Goal: Transaction & Acquisition: Purchase product/service

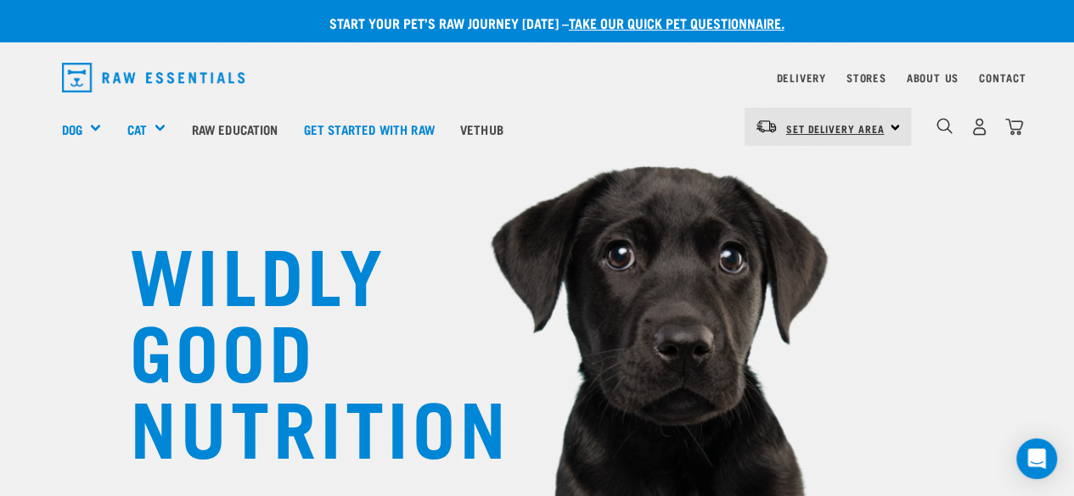
click at [835, 132] on span "Set Delivery Area" at bounding box center [835, 129] width 98 height 6
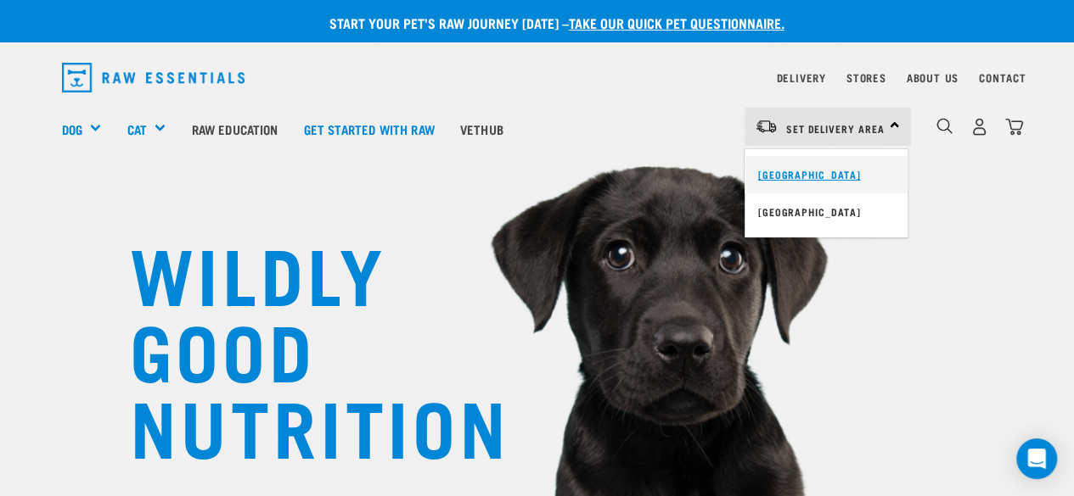
click at [787, 174] on link "[GEOGRAPHIC_DATA]" at bounding box center [825, 174] width 163 height 37
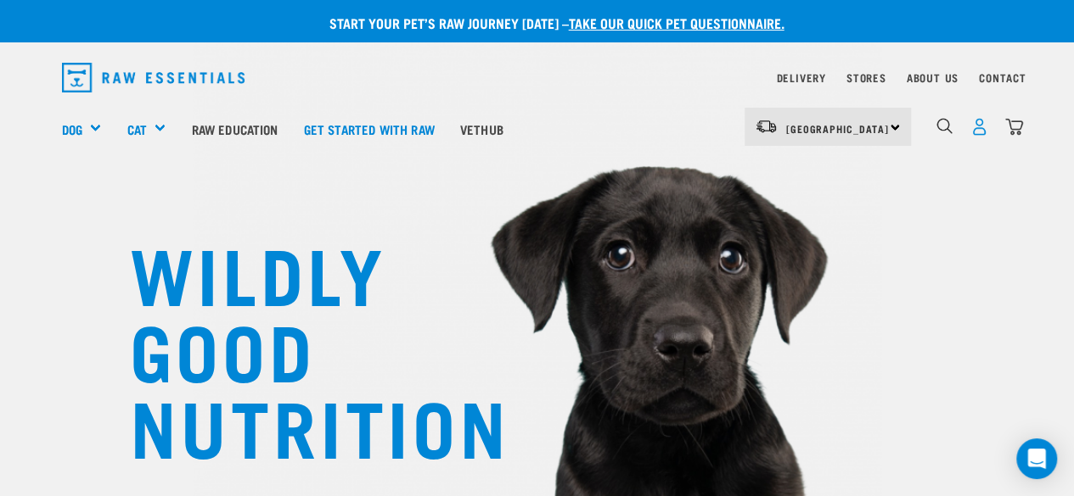
click at [980, 132] on img "dropdown navigation" at bounding box center [979, 127] width 18 height 18
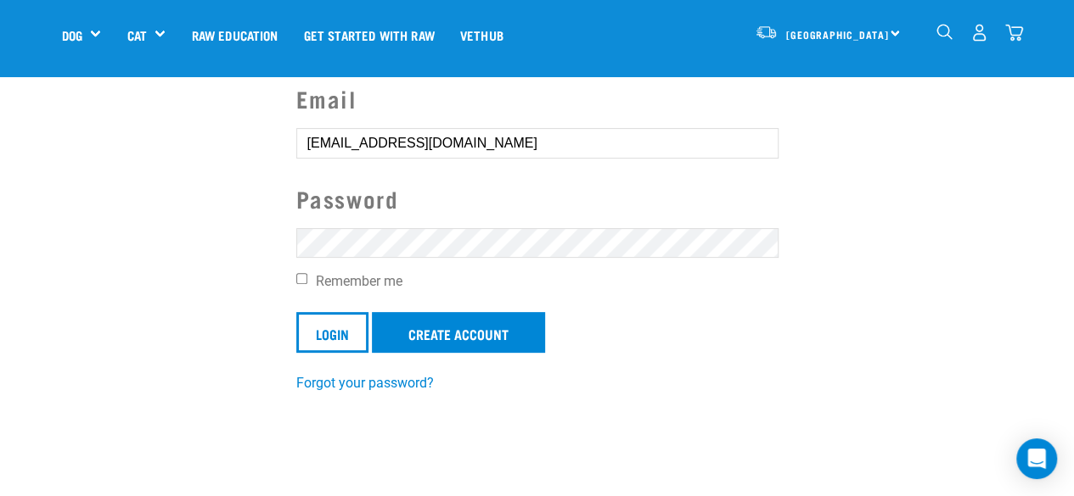
scroll to position [143, 0]
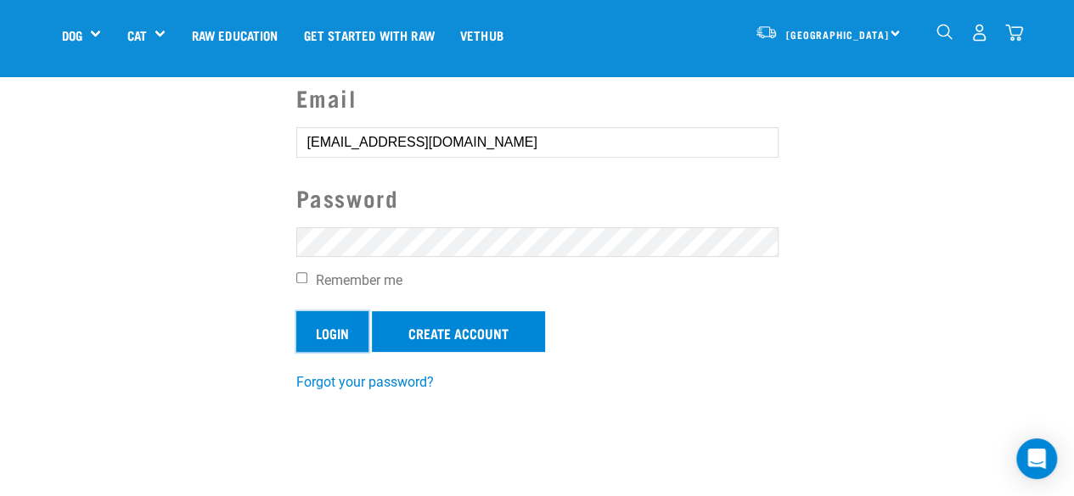
click at [311, 345] on input "Login" at bounding box center [332, 331] width 72 height 41
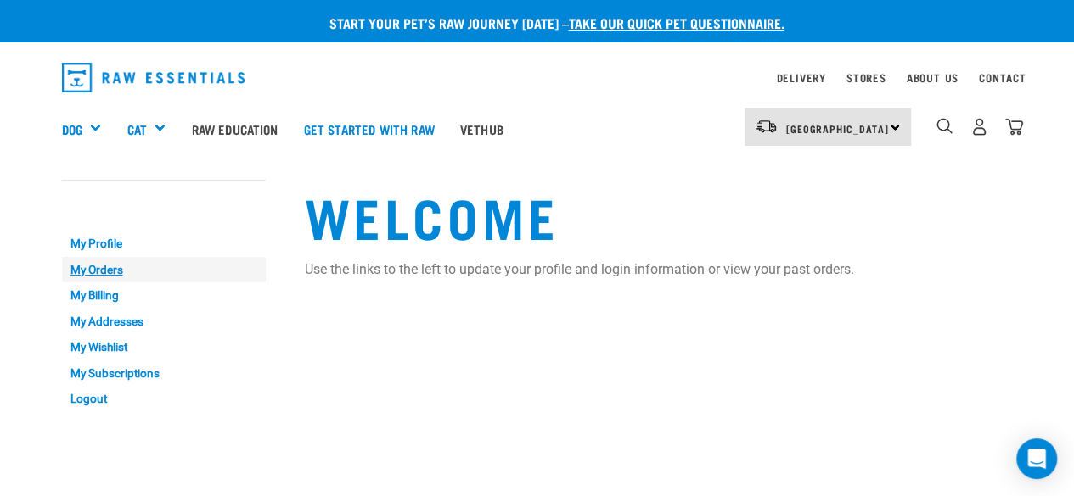
click at [103, 265] on link "My Orders" at bounding box center [164, 270] width 204 height 26
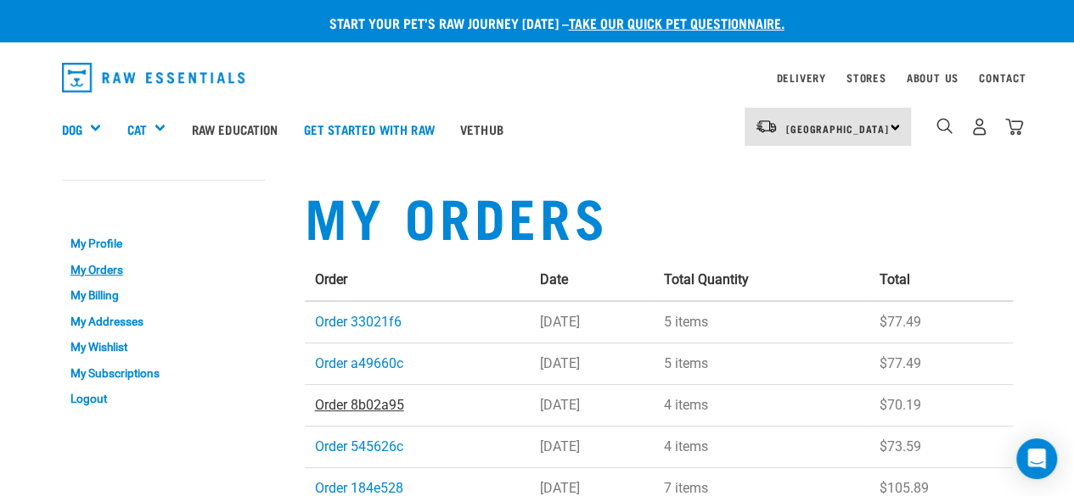
click at [356, 408] on link "Order 8b02a95" at bounding box center [359, 405] width 89 height 16
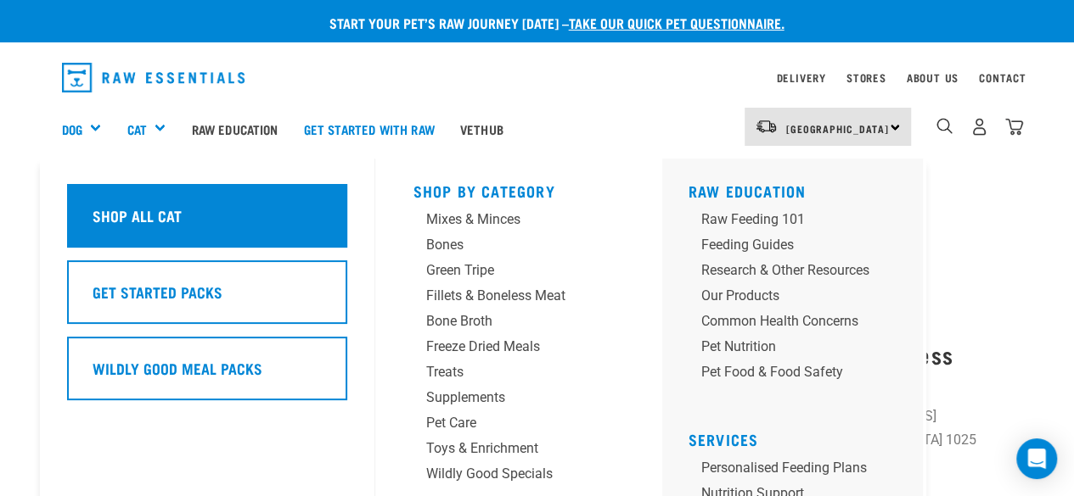
click at [131, 210] on h5 "Shop All Cat" at bounding box center [136, 216] width 89 height 22
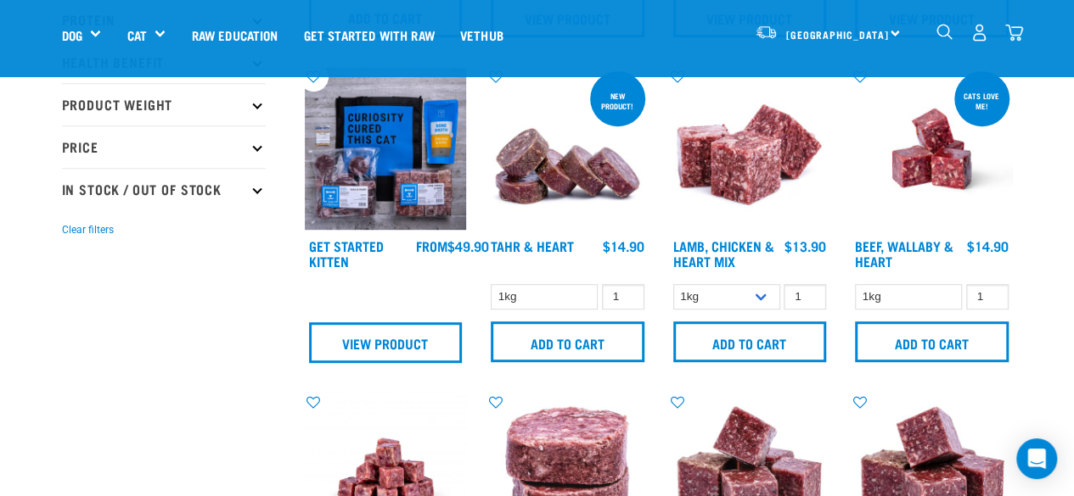
scroll to position [370, 0]
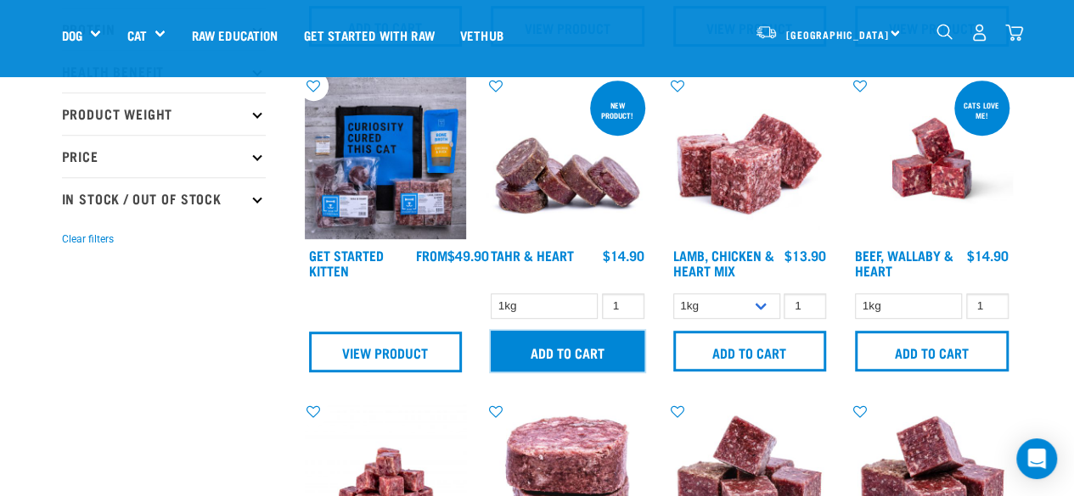
click at [547, 354] on input "Add to cart" at bounding box center [568, 351] width 154 height 41
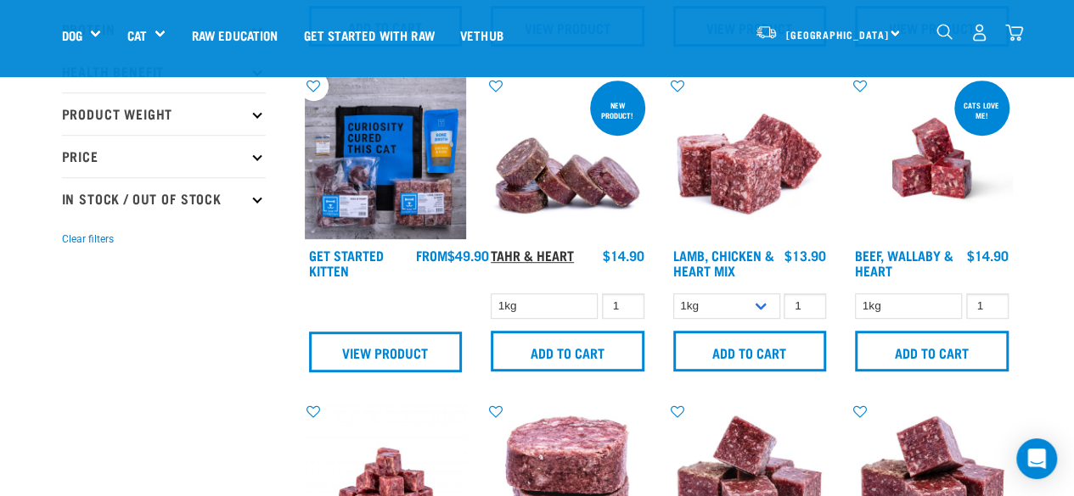
click at [521, 259] on link "Tahr & Heart" at bounding box center [532, 255] width 83 height 8
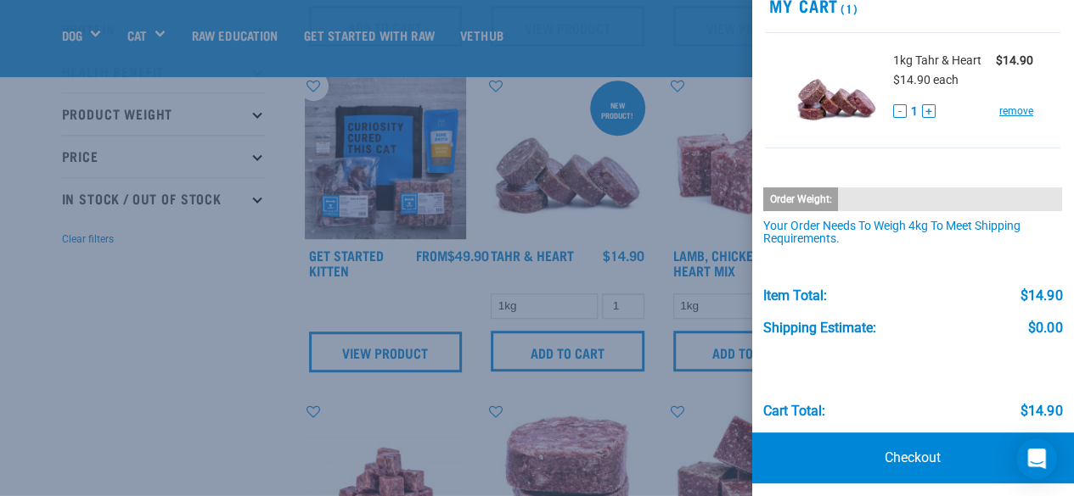
scroll to position [84, 0]
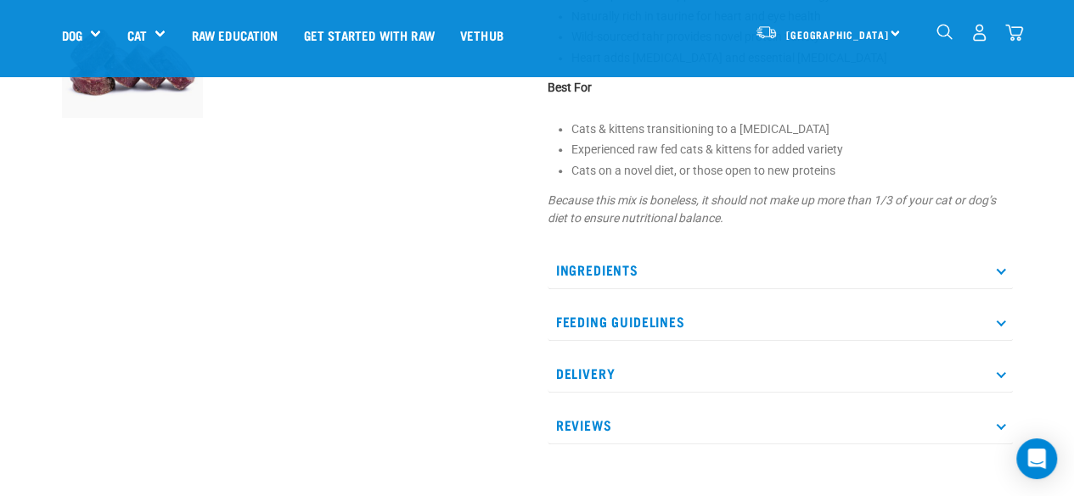
scroll to position [631, 0]
click at [558, 272] on p "Ingredients" at bounding box center [779, 269] width 465 height 38
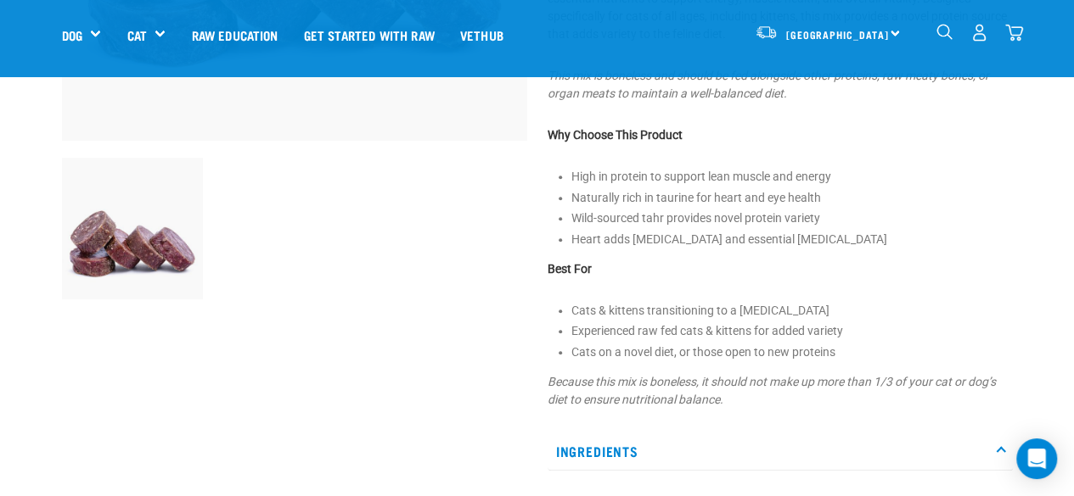
scroll to position [0, 0]
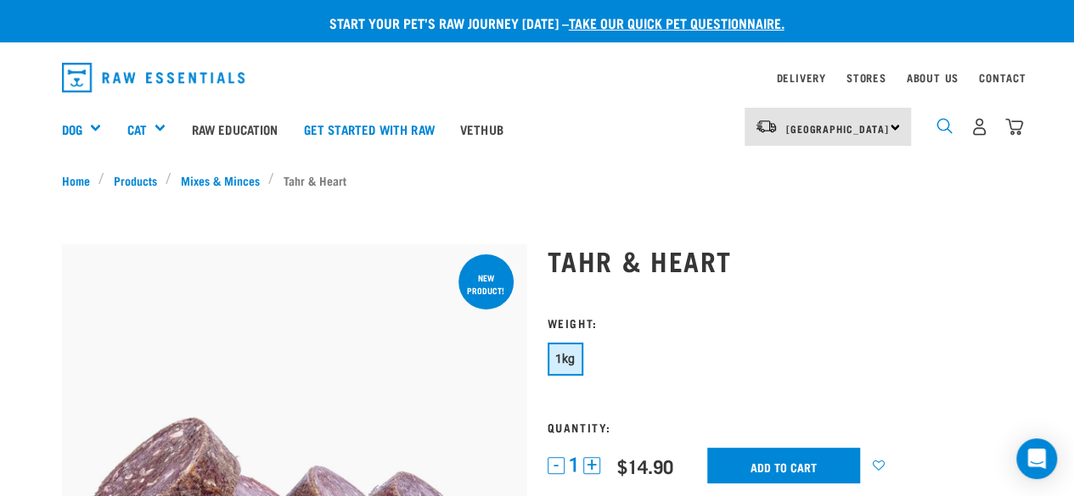
click at [950, 127] on img "dropdown navigation" at bounding box center [944, 126] width 16 height 16
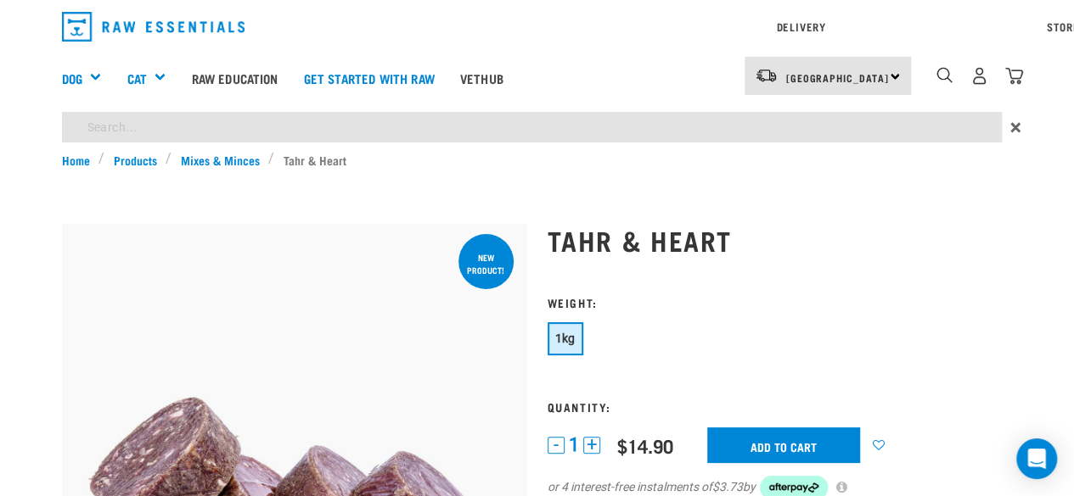
type input "goat and tripe"
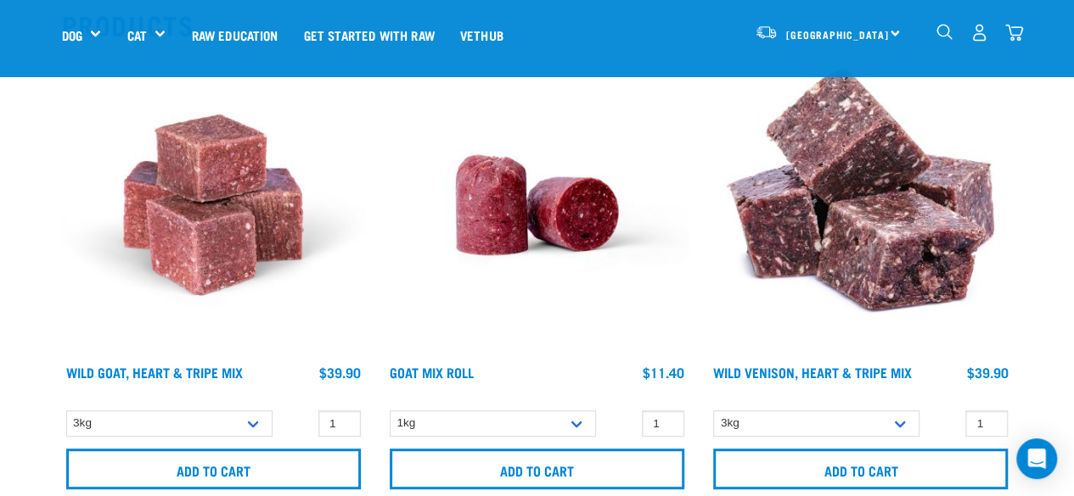
scroll to position [233, 0]
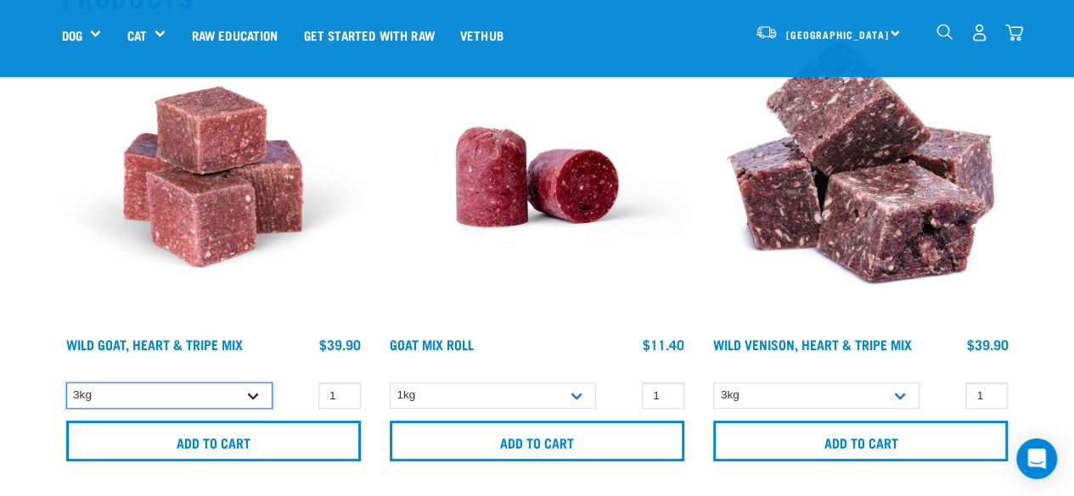
click at [253, 394] on select "3kg 1kg" at bounding box center [169, 396] width 206 height 26
select select "336058"
click at [66, 383] on select "3kg 1kg" at bounding box center [169, 396] width 206 height 26
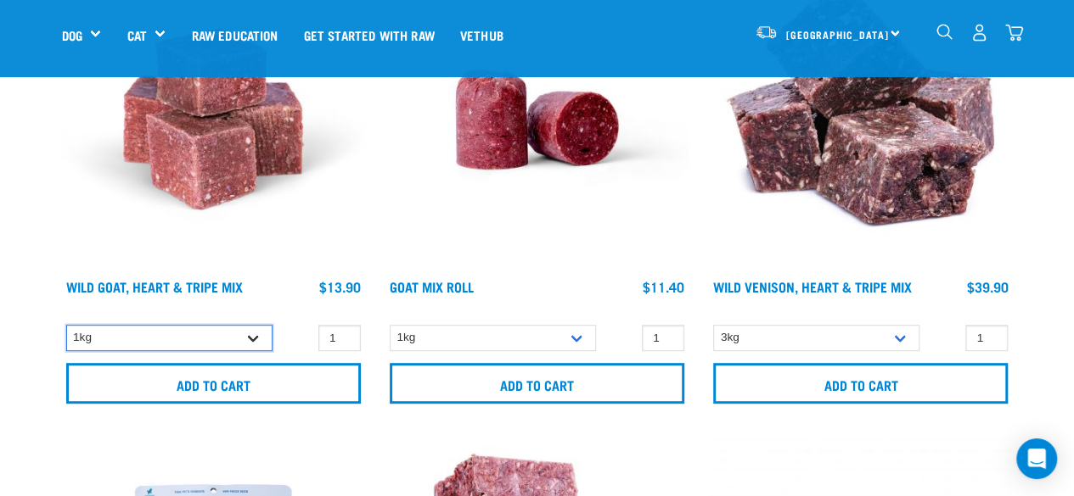
scroll to position [292, 0]
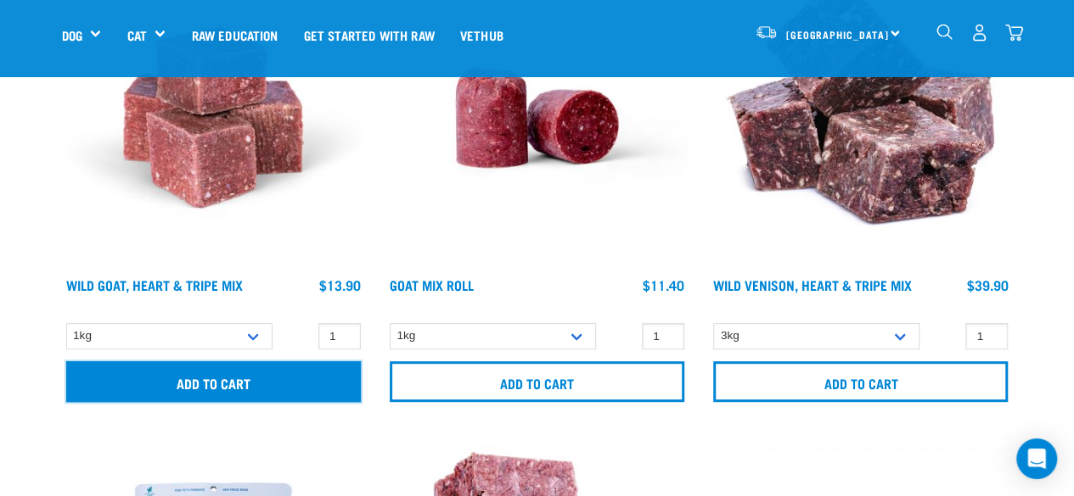
click at [174, 382] on input "Add to cart" at bounding box center [213, 382] width 294 height 41
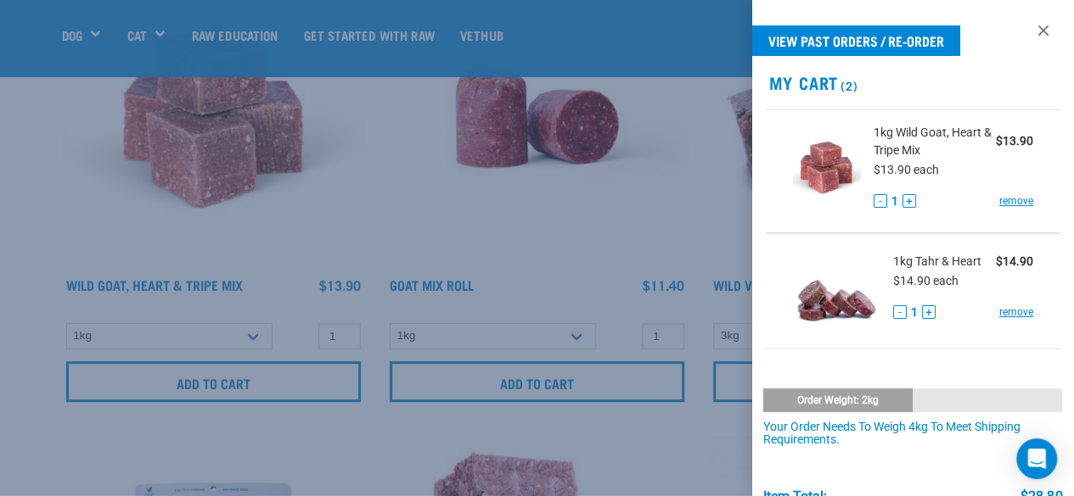
click at [42, 235] on div at bounding box center [537, 248] width 1074 height 496
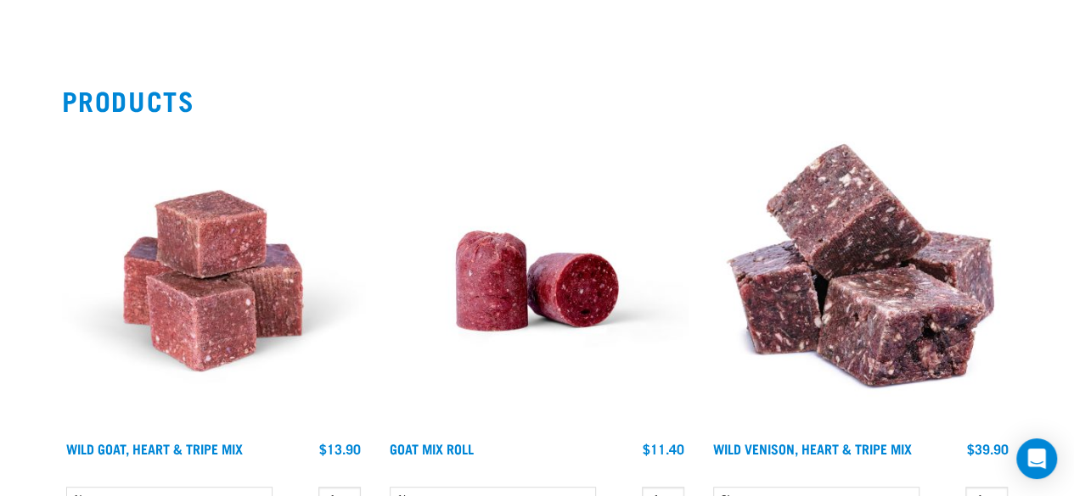
scroll to position [0, 0]
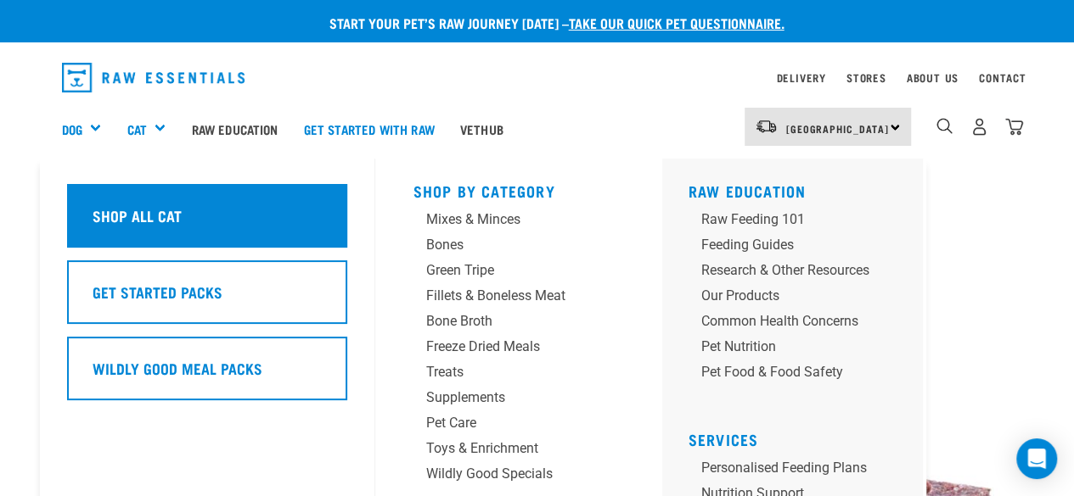
click at [136, 215] on h5 "Shop All Cat" at bounding box center [136, 216] width 89 height 22
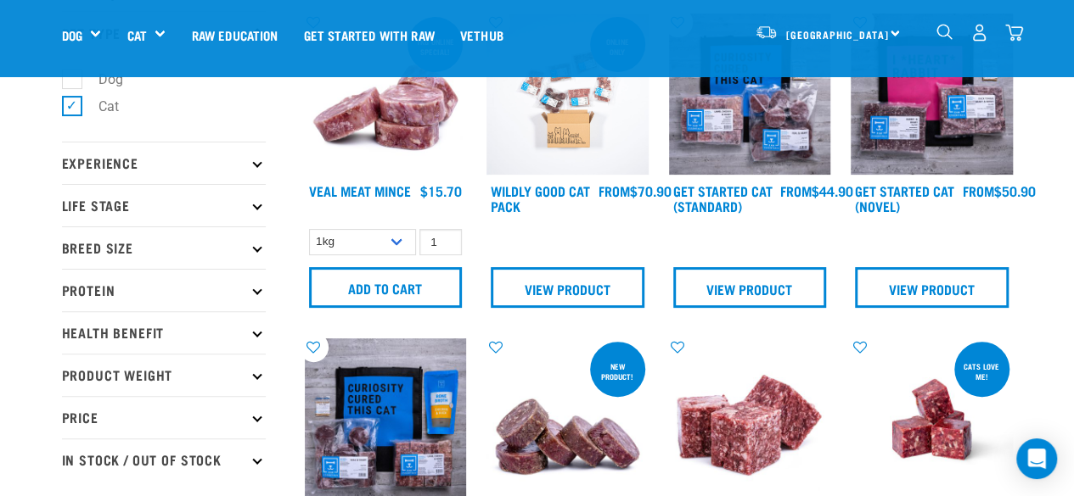
scroll to position [113, 0]
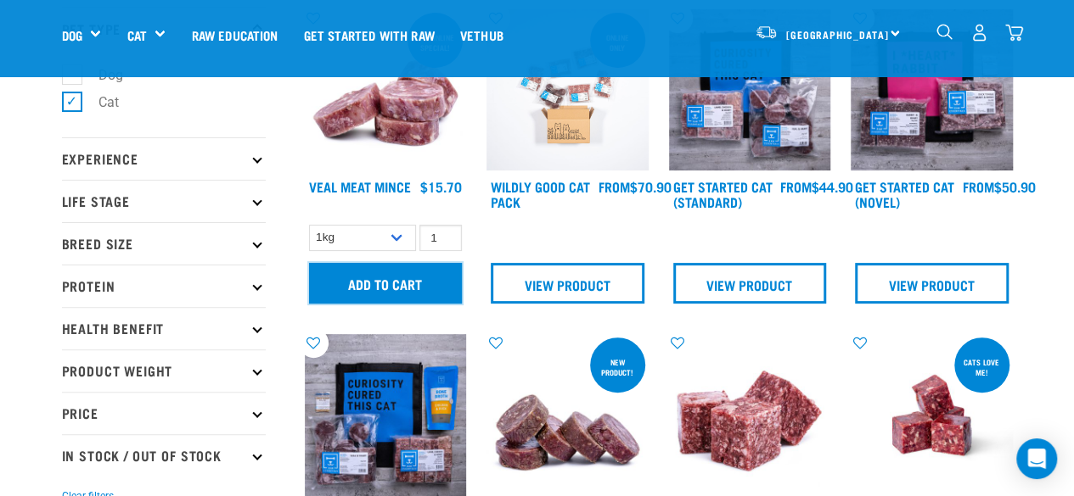
click at [377, 289] on input "Add to cart" at bounding box center [386, 283] width 154 height 41
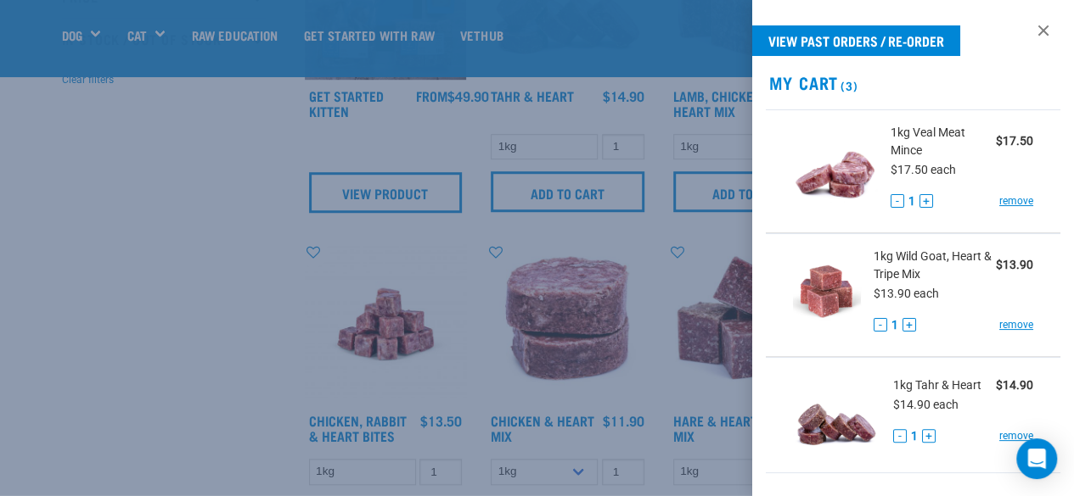
scroll to position [533, 0]
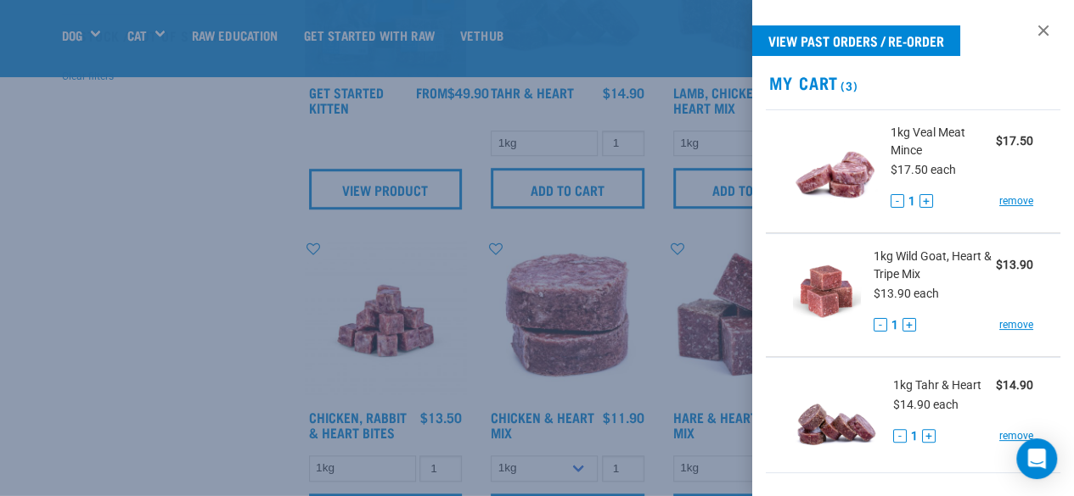
click at [200, 350] on div at bounding box center [537, 248] width 1074 height 496
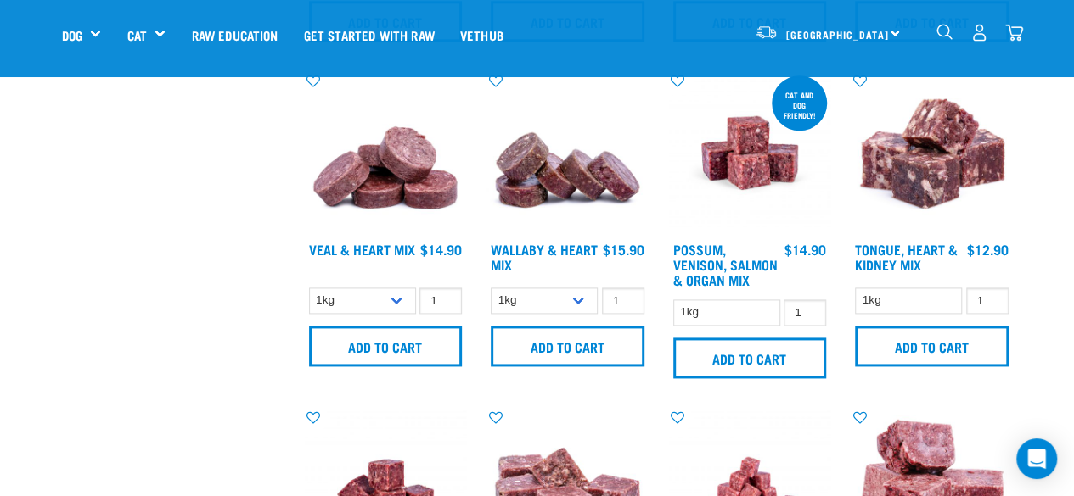
scroll to position [1030, 0]
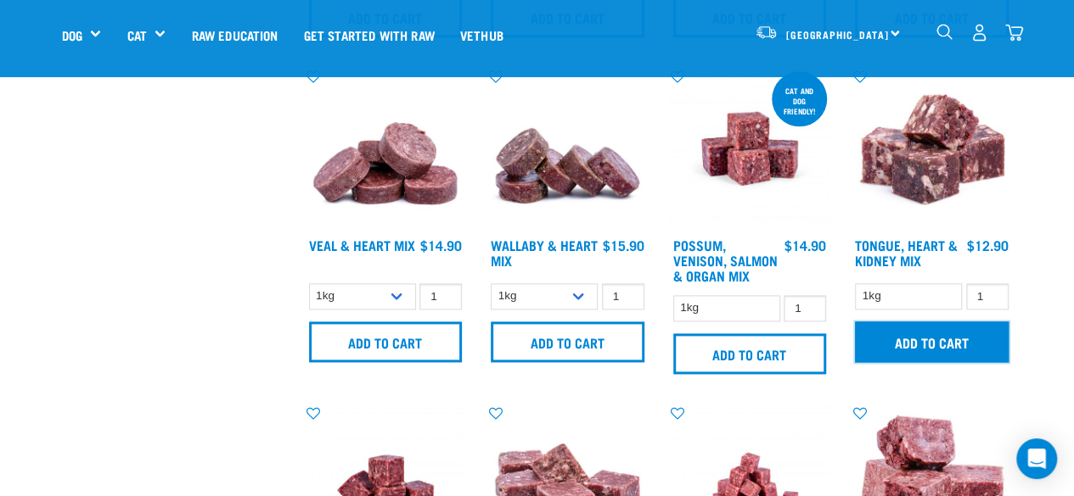
click at [944, 349] on input "Add to cart" at bounding box center [932, 342] width 154 height 41
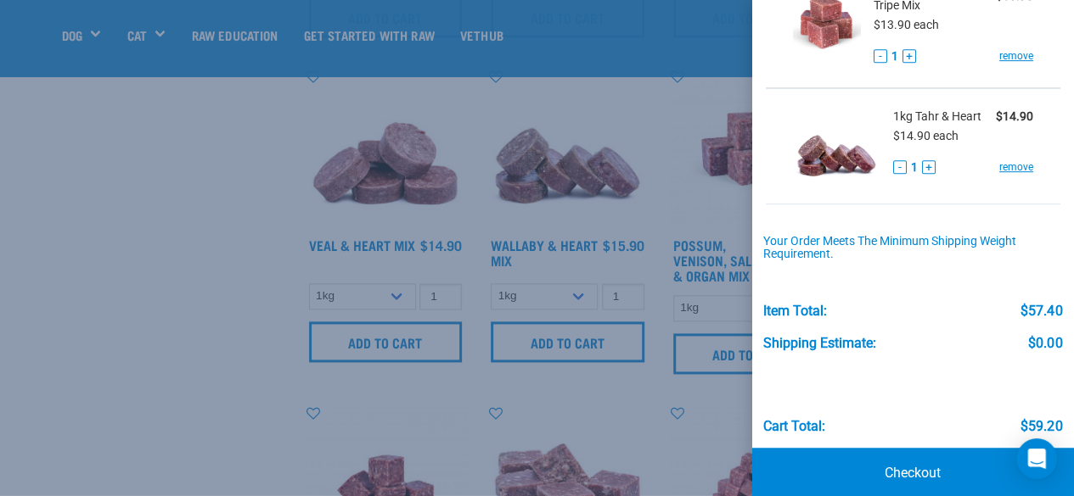
scroll to position [413, 0]
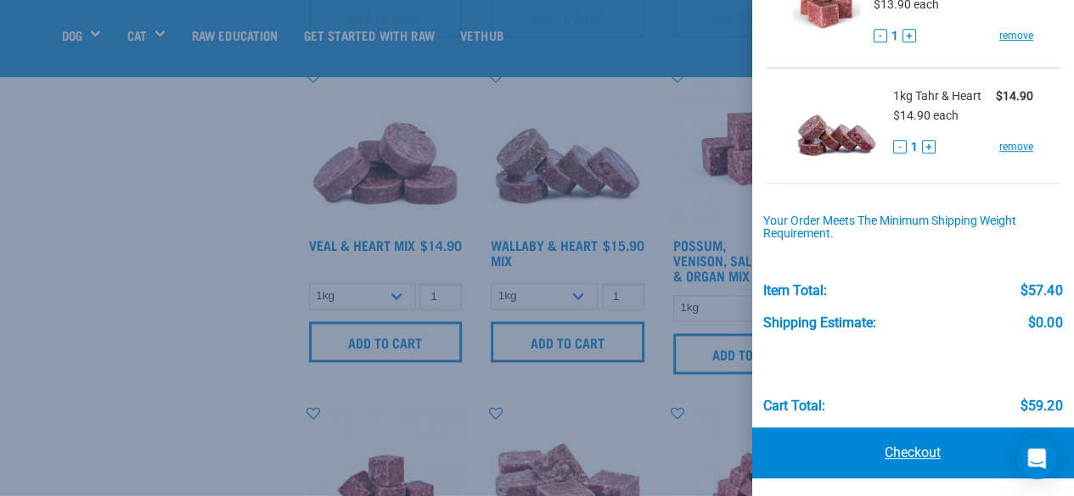
click at [915, 454] on link "Checkout" at bounding box center [913, 453] width 322 height 51
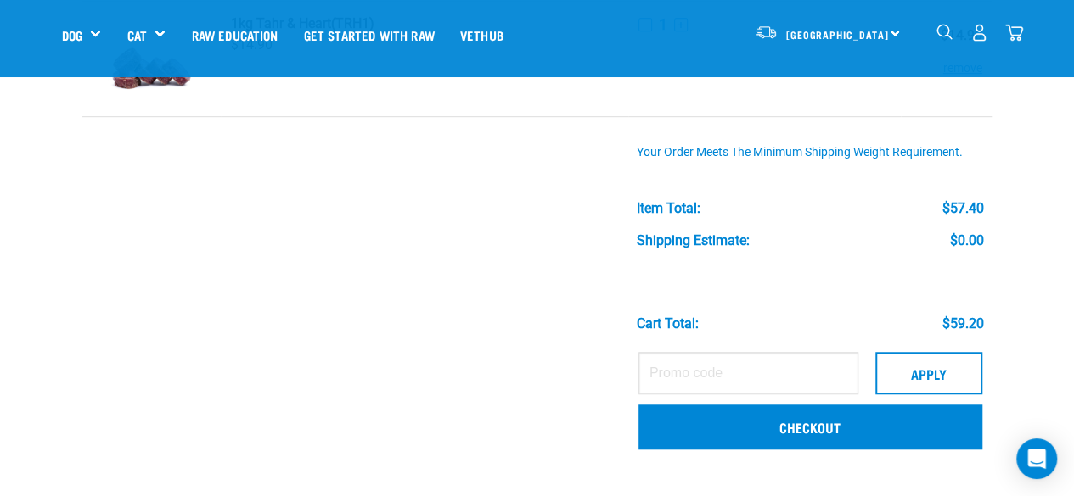
scroll to position [491, 0]
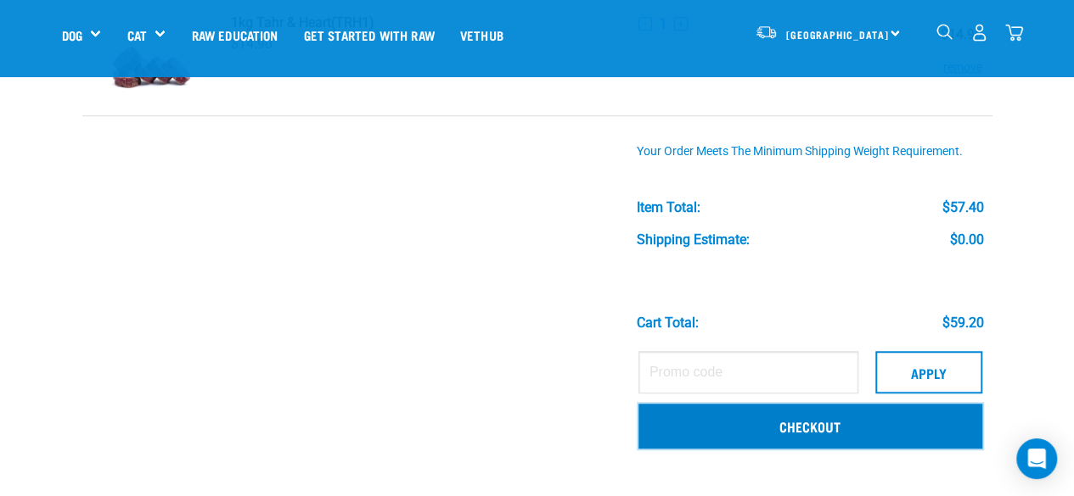
click at [833, 430] on link "Checkout" at bounding box center [810, 426] width 344 height 44
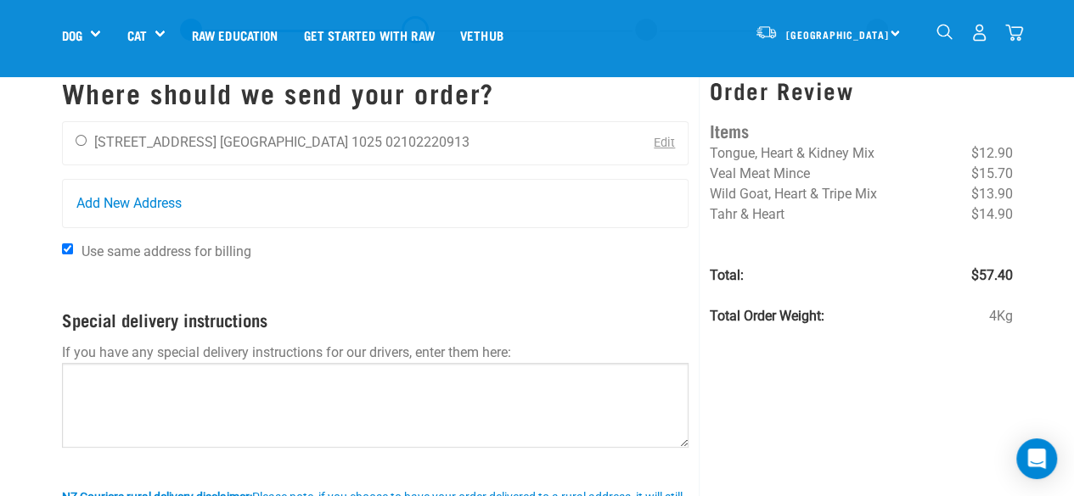
scroll to position [53, 0]
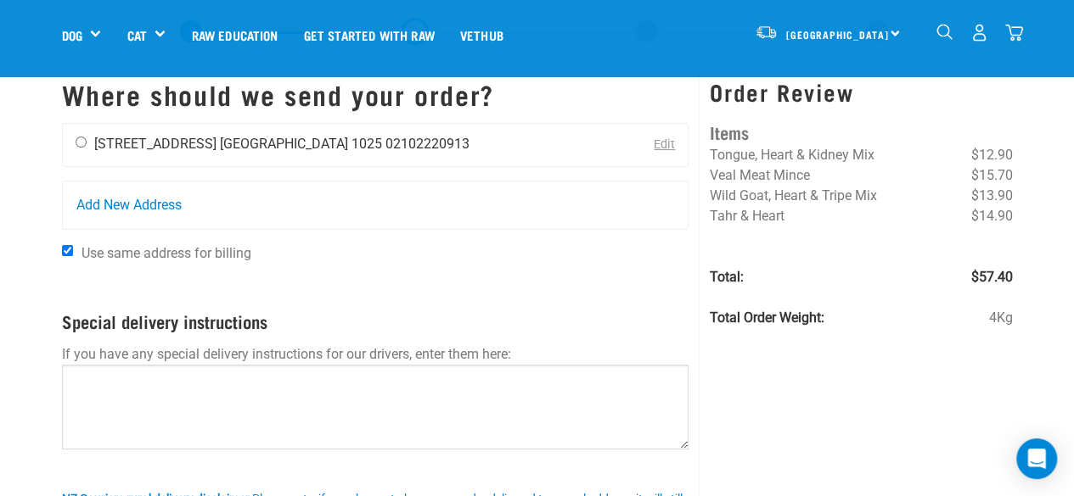
click at [86, 142] on div "[PERSON_NAME] [STREET_ADDRESS] [GEOGRAPHIC_DATA] 1025 02102220913" at bounding box center [272, 145] width 419 height 42
click at [80, 142] on input "radio" at bounding box center [81, 142] width 11 height 11
radio input "true"
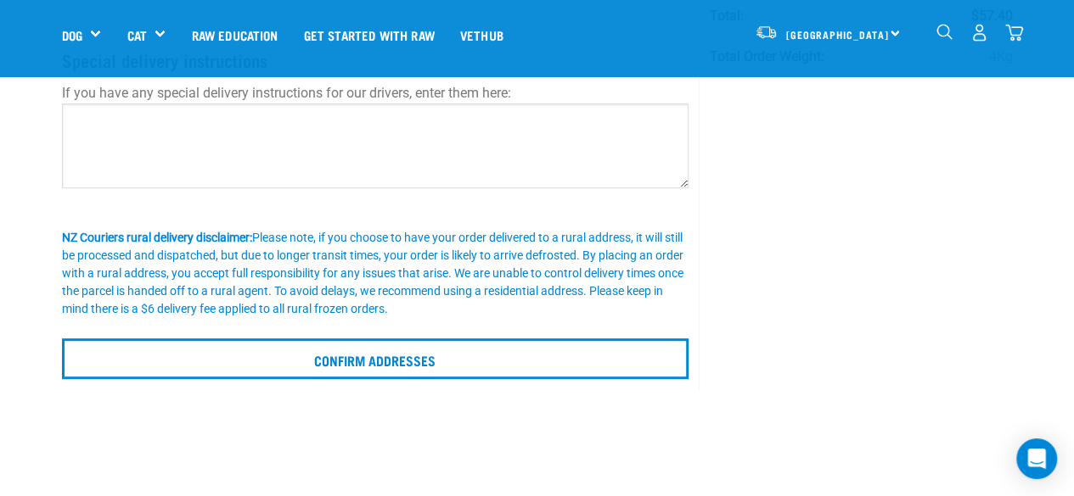
scroll to position [316, 0]
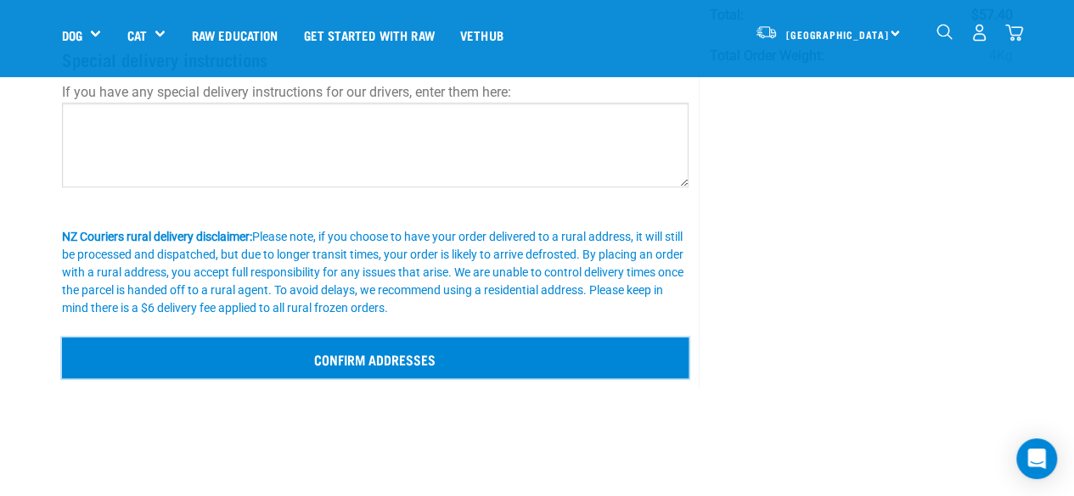
click at [254, 357] on input "Confirm addresses" at bounding box center [375, 358] width 627 height 41
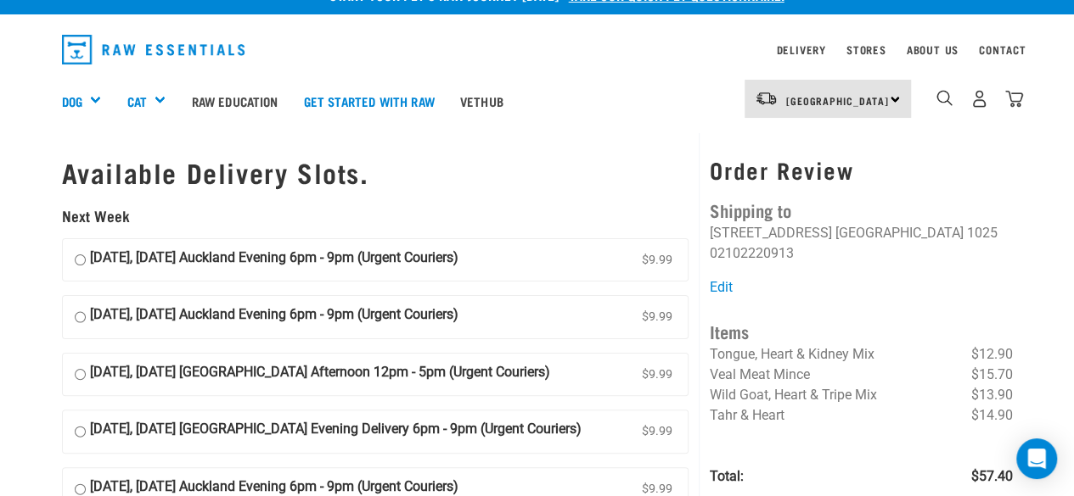
scroll to position [37, 0]
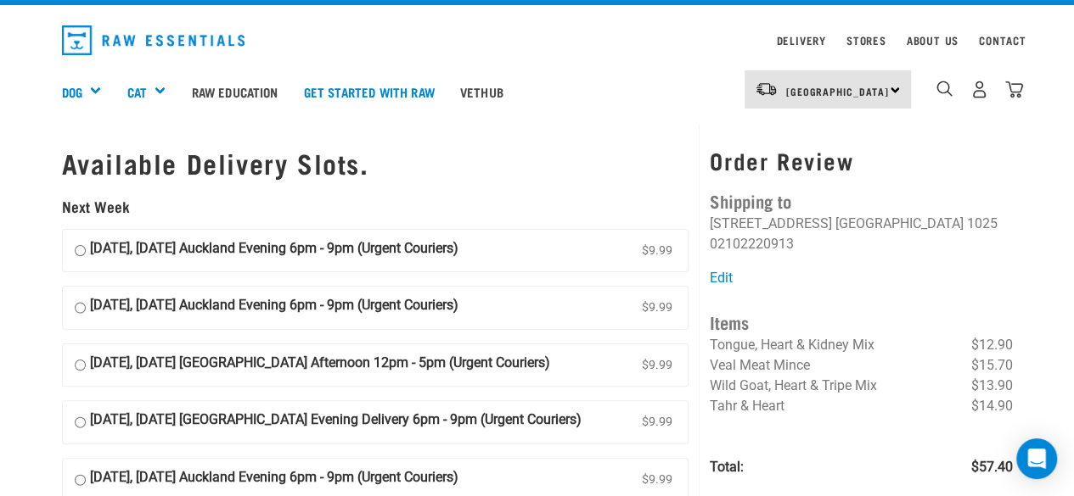
click at [78, 248] on input "01 September, Monday Auckland Evening 6pm - 9pm (Urgent Couriers) $9.99" at bounding box center [80, 250] width 11 height 25
radio input "true"
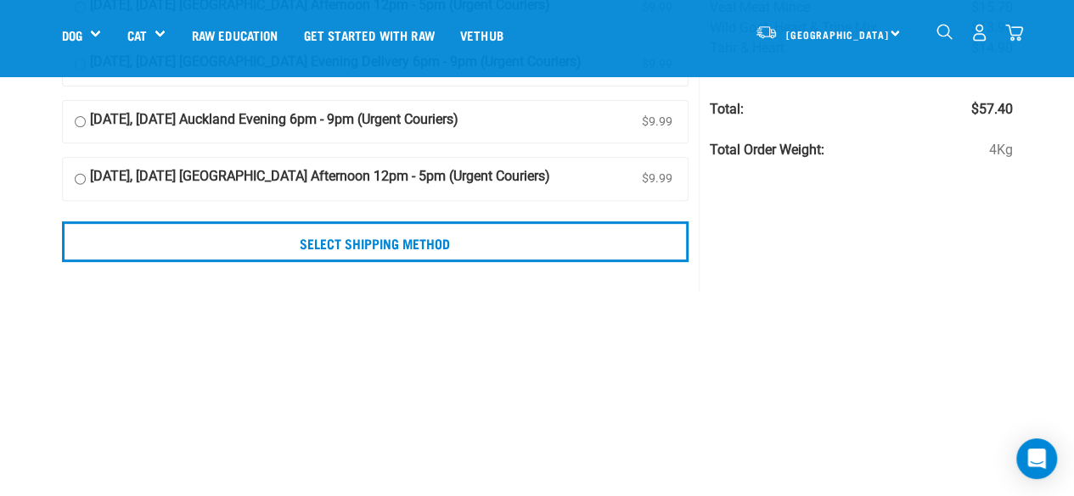
scroll to position [281, 0]
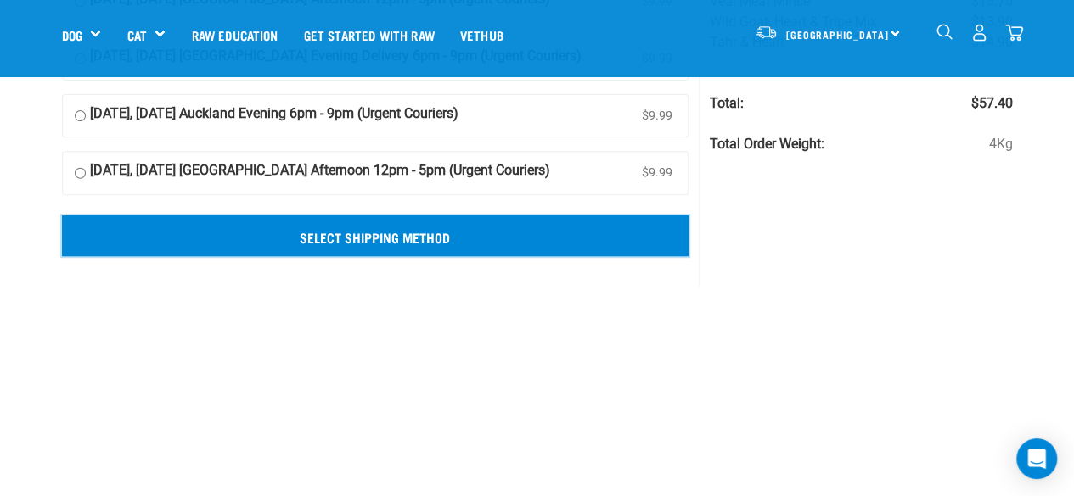
click at [397, 235] on input "Select Shipping Method" at bounding box center [375, 236] width 627 height 41
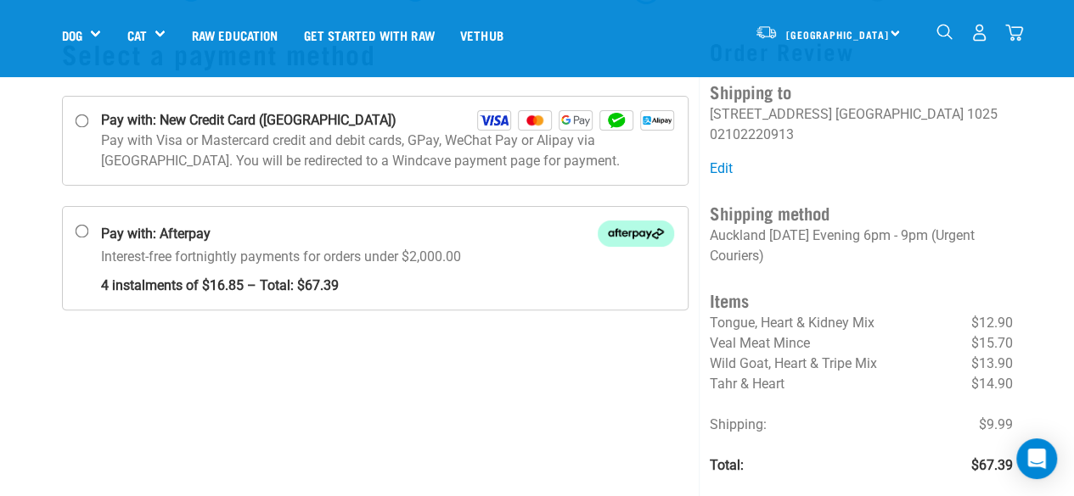
scroll to position [95, 0]
click at [84, 119] on input "Pay with: New Credit Card ([GEOGRAPHIC_DATA])" at bounding box center [82, 121] width 14 height 14
radio input "true"
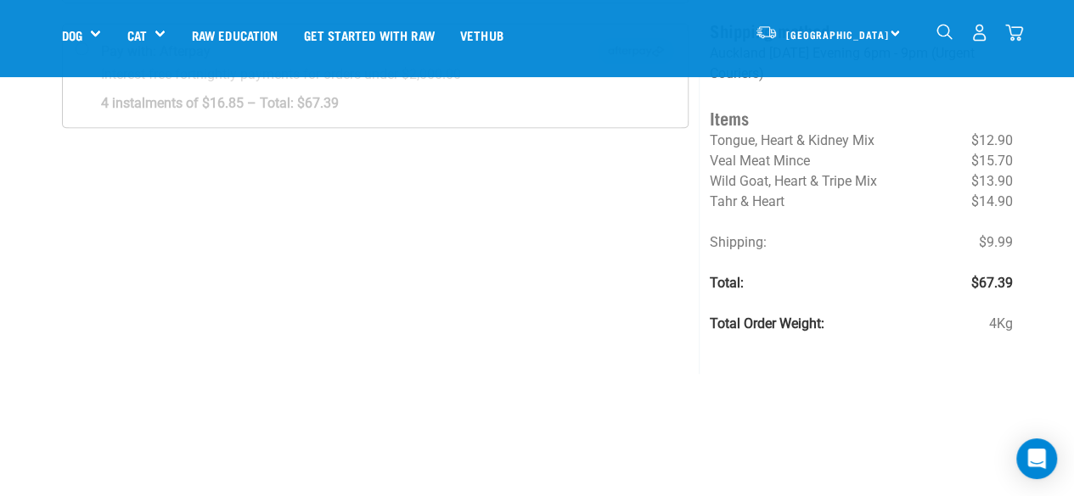
scroll to position [0, 0]
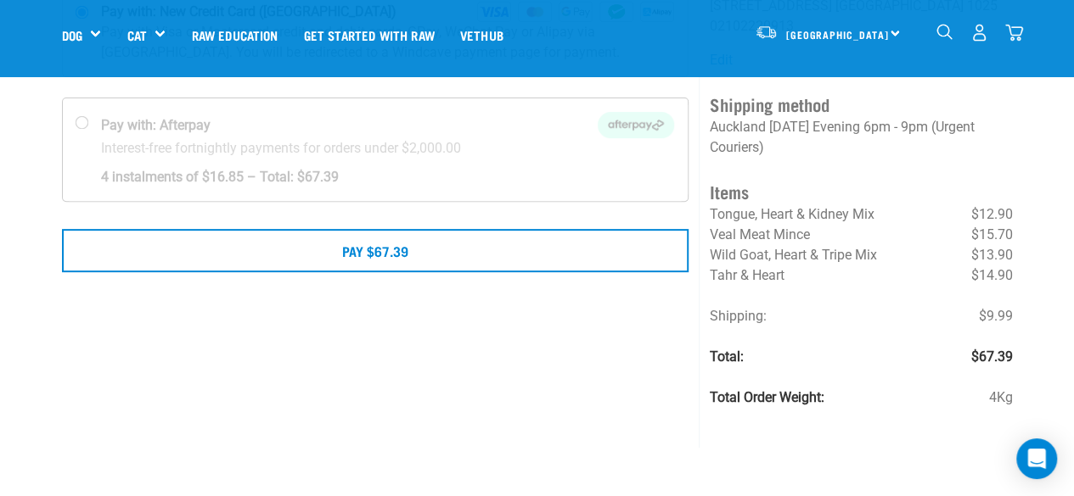
scroll to position [199, 0]
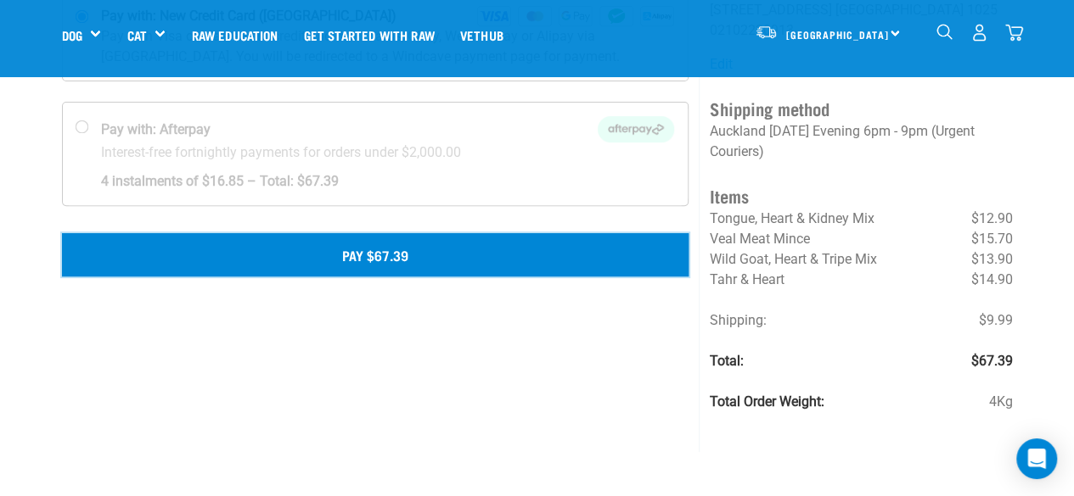
click at [410, 254] on button "Pay $67.39" at bounding box center [375, 254] width 627 height 42
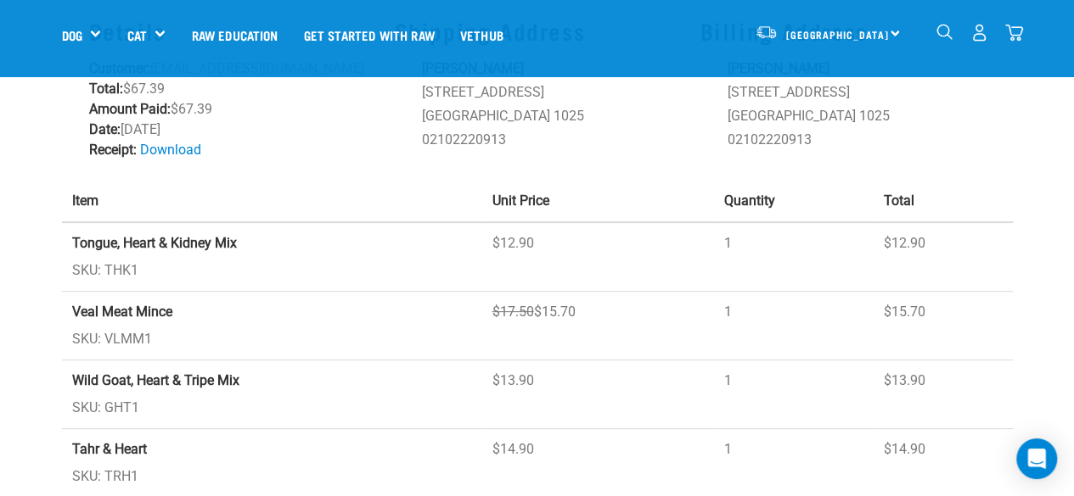
scroll to position [146, 0]
